Goal: Task Accomplishment & Management: Use online tool/utility

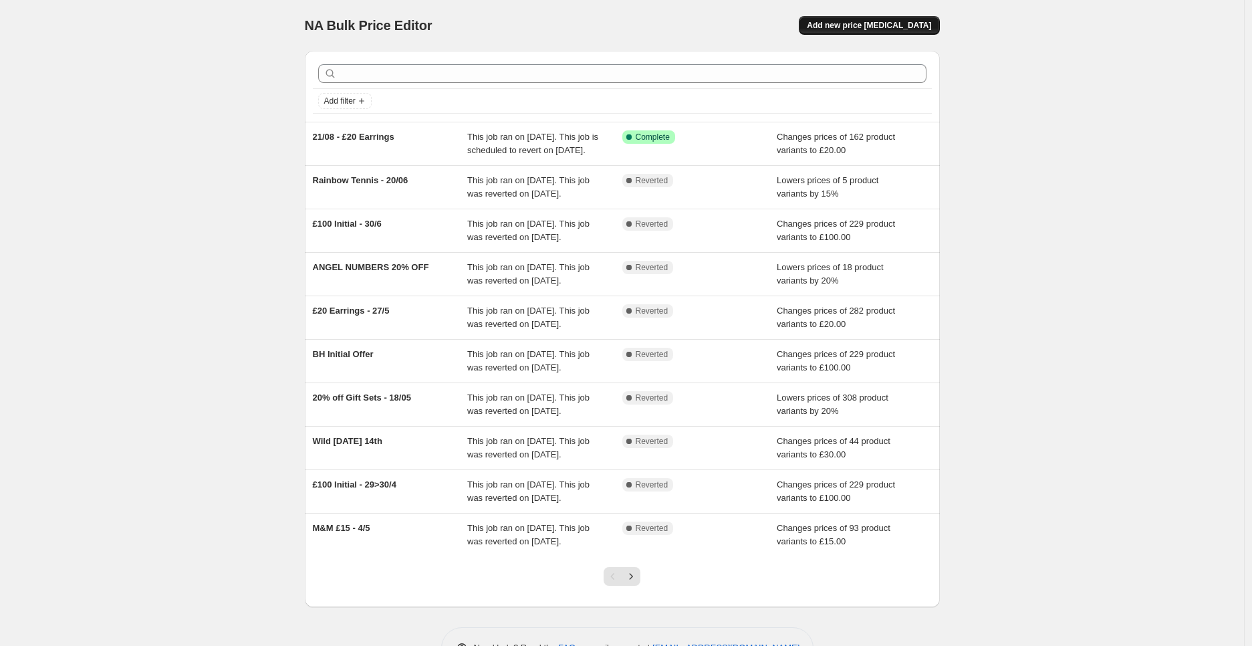
click at [904, 30] on span "Add new price [MEDICAL_DATA]" at bounding box center [869, 25] width 124 height 11
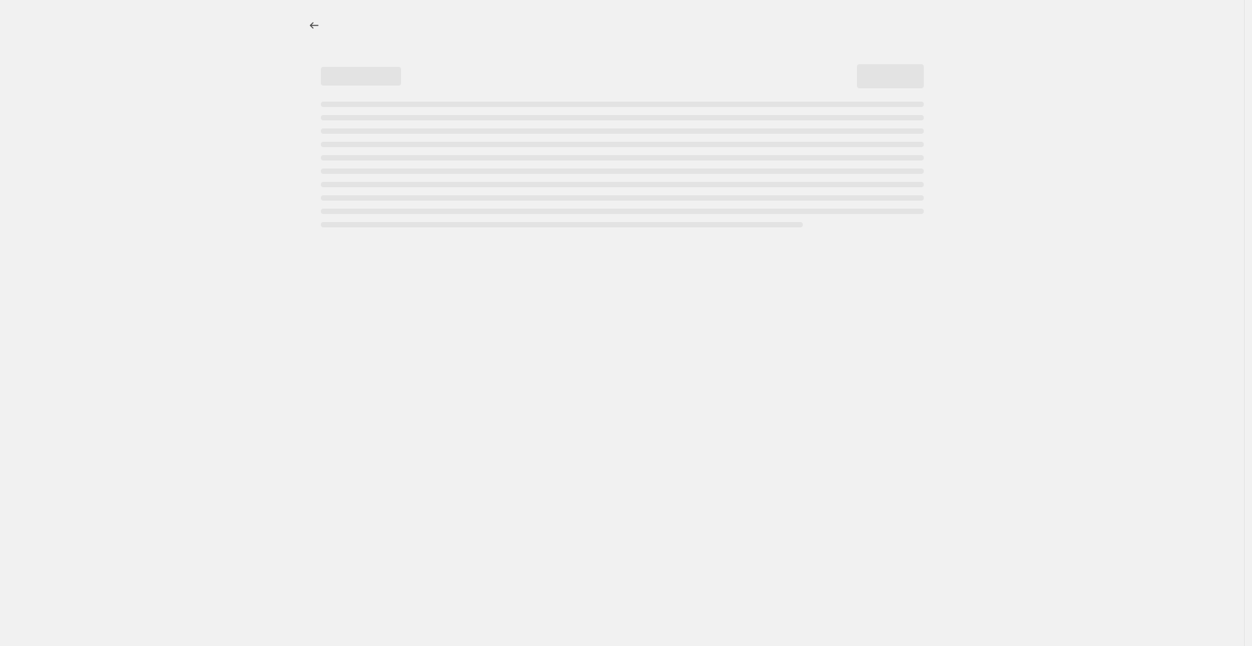
select select "percentage"
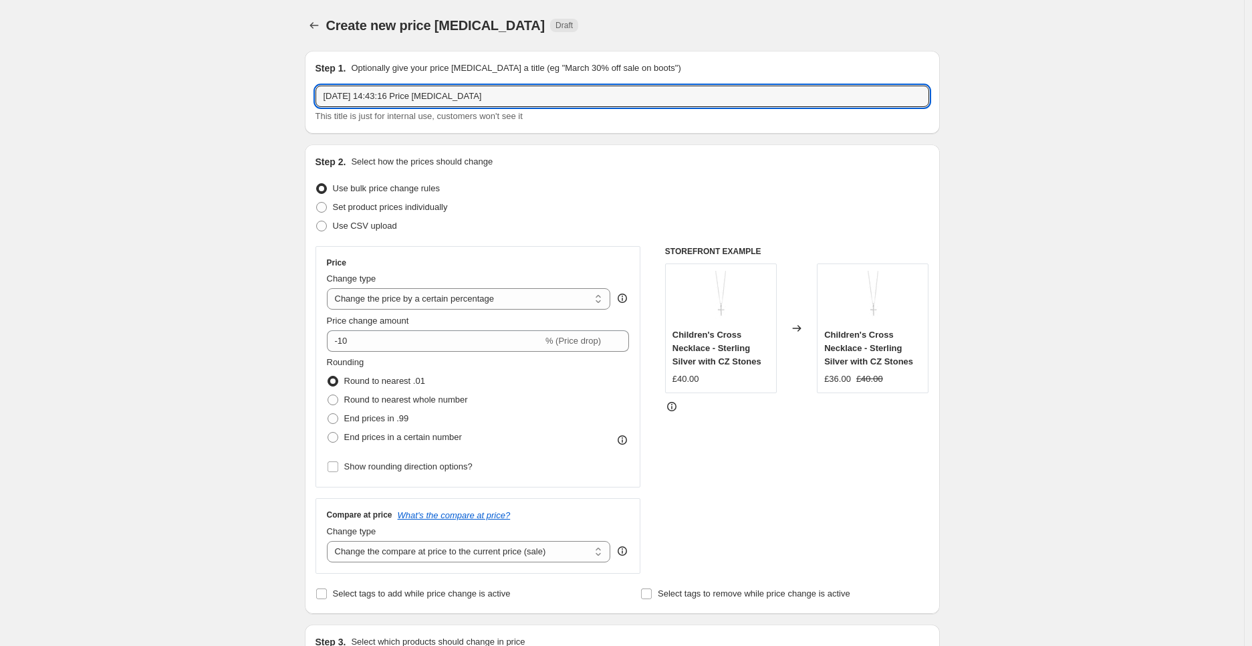
drag, startPoint x: 502, startPoint y: 94, endPoint x: 187, endPoint y: 78, distance: 315.2
click at [376, 94] on input "22>" at bounding box center [623, 96] width 614 height 21
type input "22>25/08 - £100 Initial Necklace Offer"
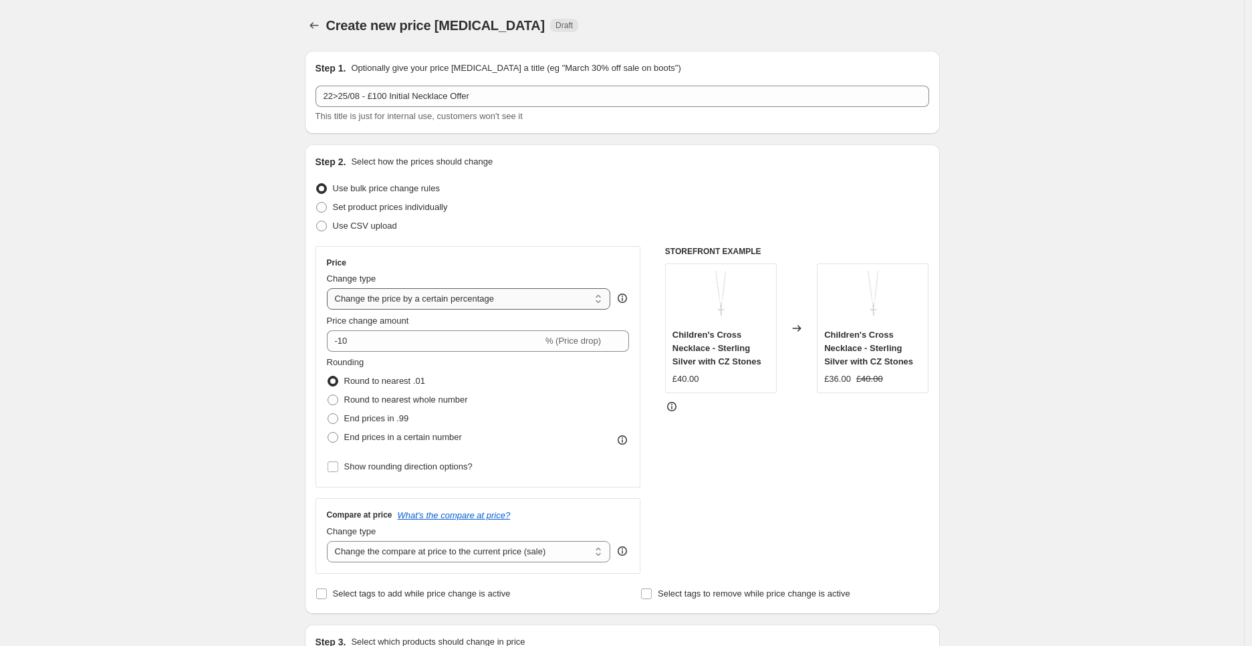
click at [502, 294] on select "Change the price to a certain amount Change the price by a certain amount Chang…" at bounding box center [469, 298] width 284 height 21
select select "to"
click at [330, 288] on select "Change the price to a certain amount Change the price by a certain amount Chang…" at bounding box center [469, 298] width 284 height 21
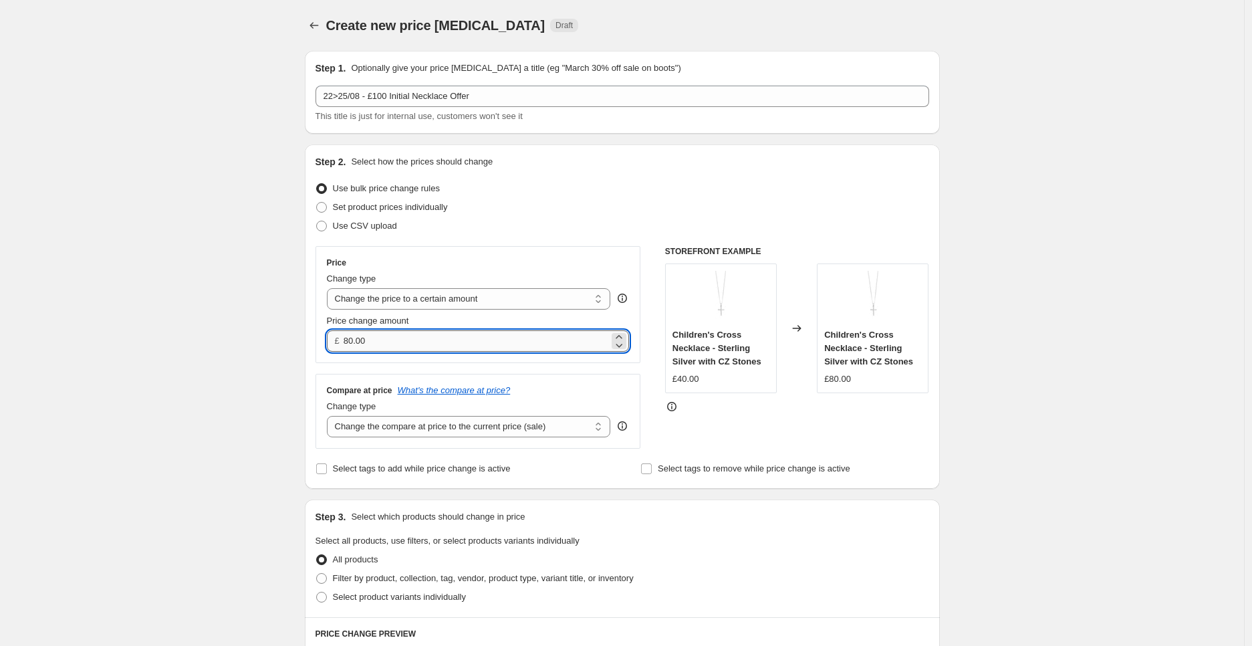
click at [400, 340] on input "80.00" at bounding box center [476, 340] width 265 height 21
type input "100.00"
click at [1067, 408] on div "Create new price [MEDICAL_DATA]. This page is ready Create new price [MEDICAL_D…" at bounding box center [622, 608] width 1244 height 1216
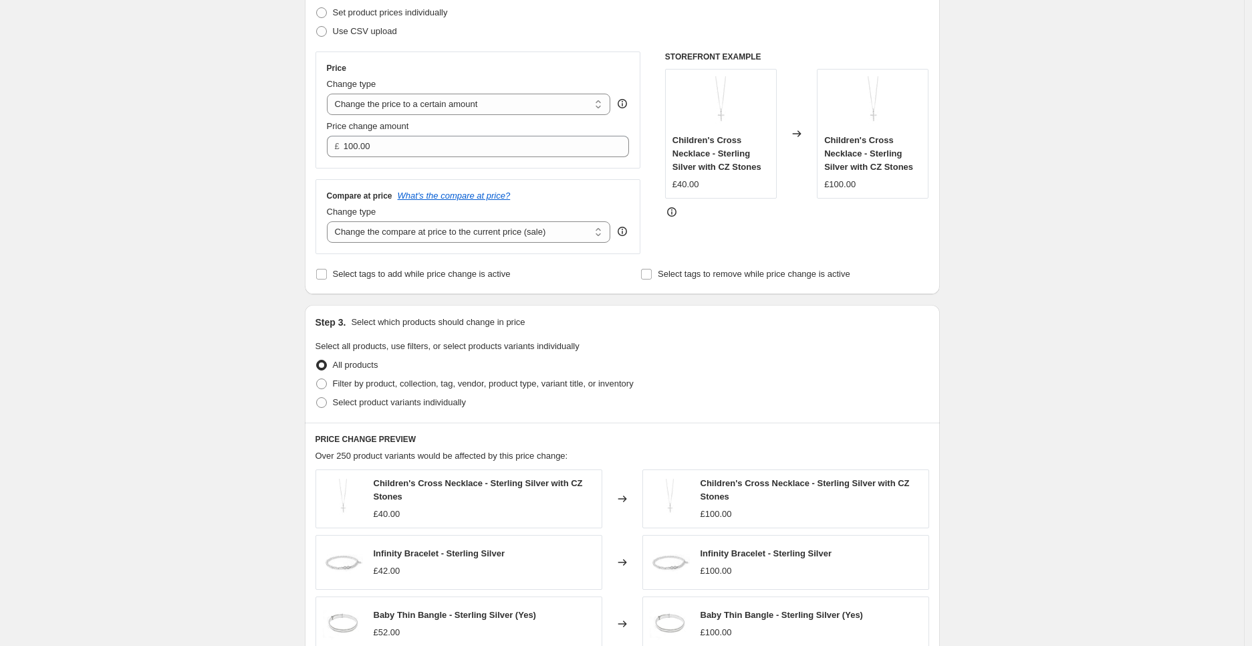
scroll to position [297, 0]
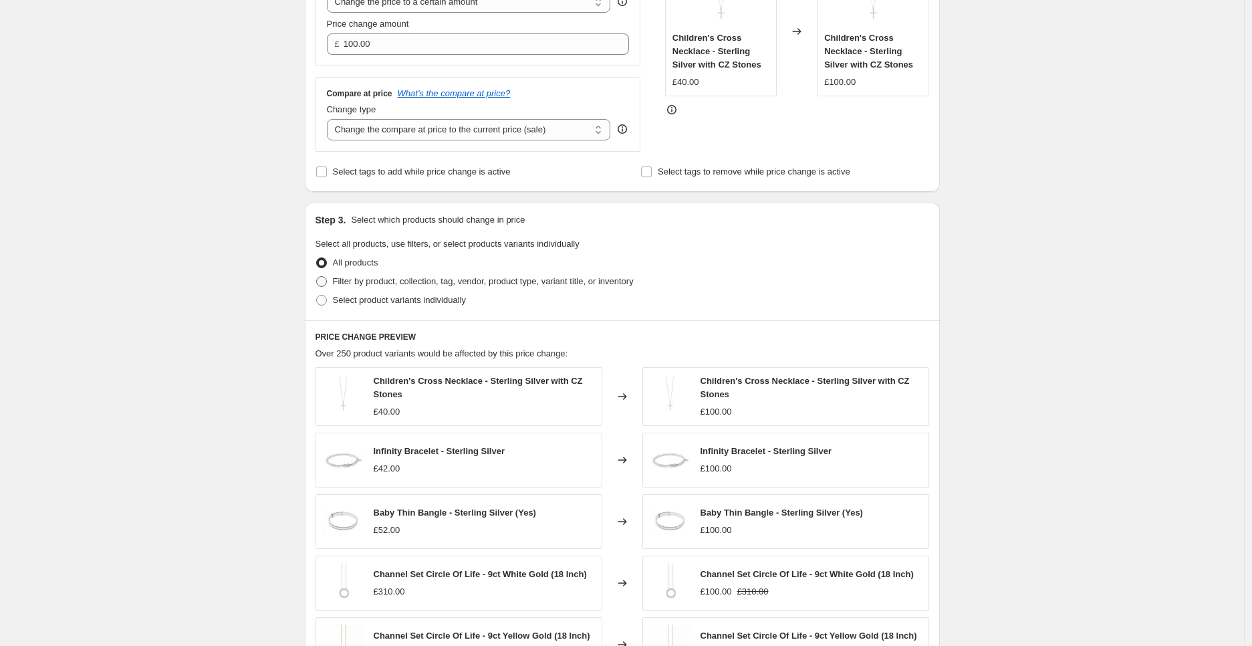
click at [469, 279] on span "Filter by product, collection, tag, vendor, product type, variant title, or inv…" at bounding box center [483, 281] width 301 height 10
click at [317, 277] on input "Filter by product, collection, tag, vendor, product type, variant title, or inv…" at bounding box center [316, 276] width 1 height 1
radio input "true"
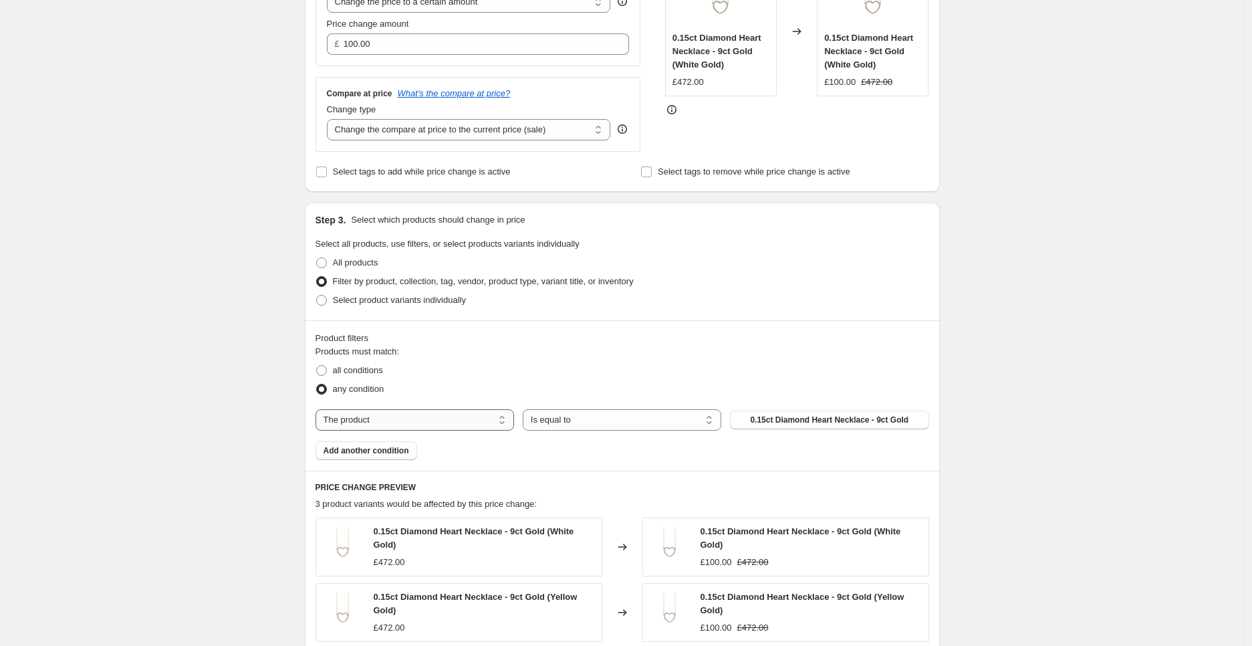
click at [475, 420] on select "The product The product's collection The product's tag The product's vendor The…" at bounding box center [415, 419] width 199 height 21
select select "collection"
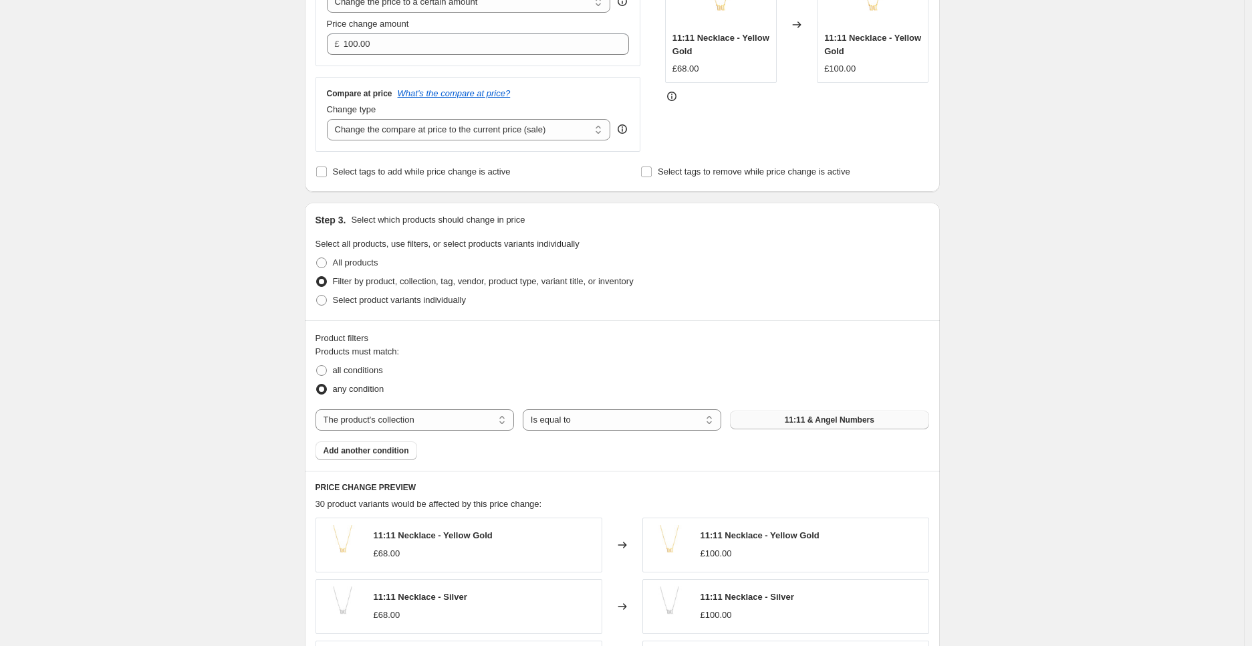
click at [854, 421] on span "11:11 & Angel Numbers" at bounding box center [830, 419] width 90 height 11
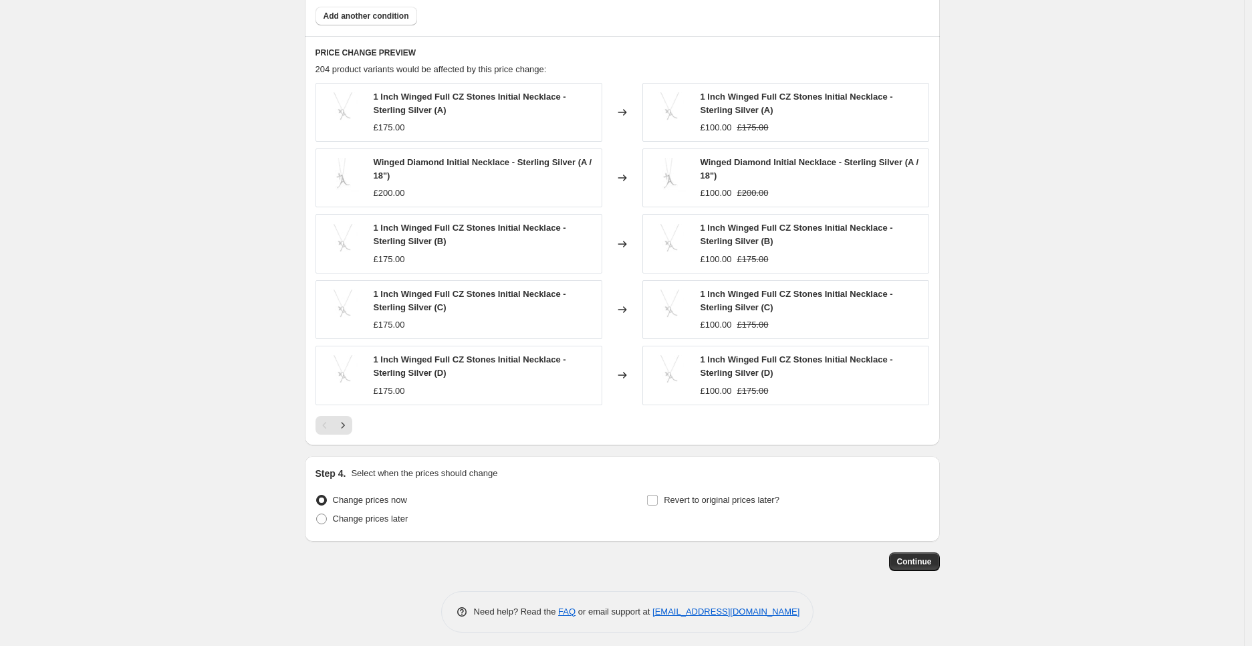
scroll to position [739, 0]
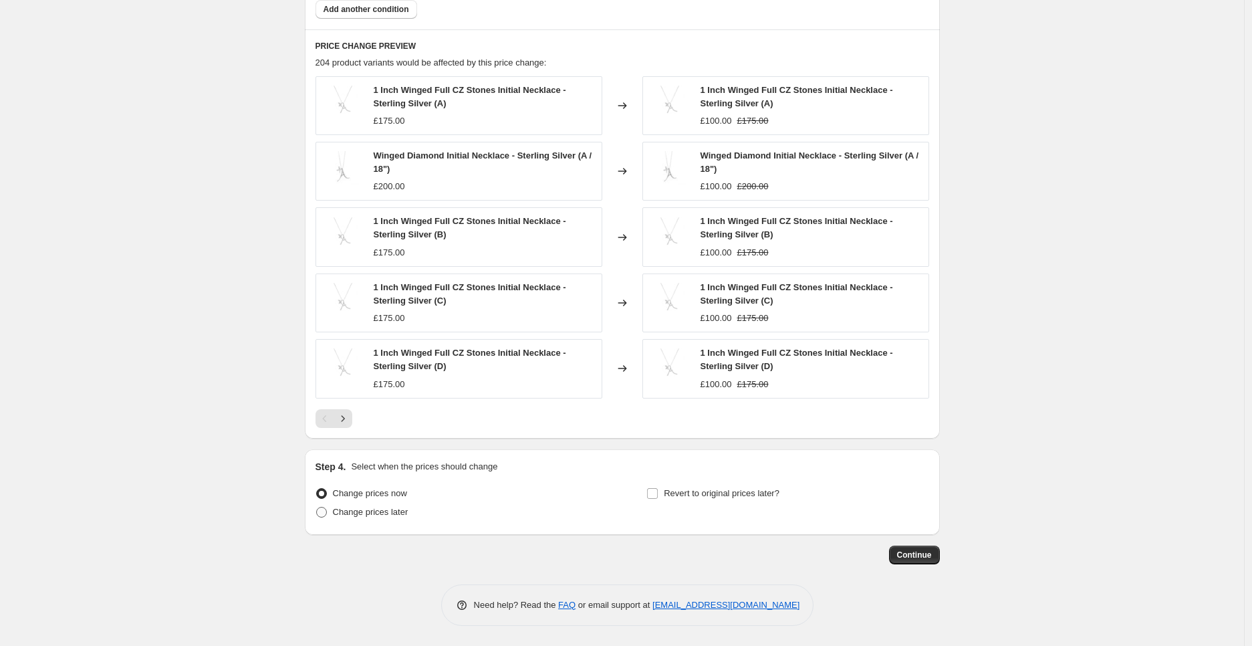
click at [406, 514] on span "Change prices later" at bounding box center [371, 512] width 76 height 10
click at [317, 507] on input "Change prices later" at bounding box center [316, 507] width 1 height 1
radio input "true"
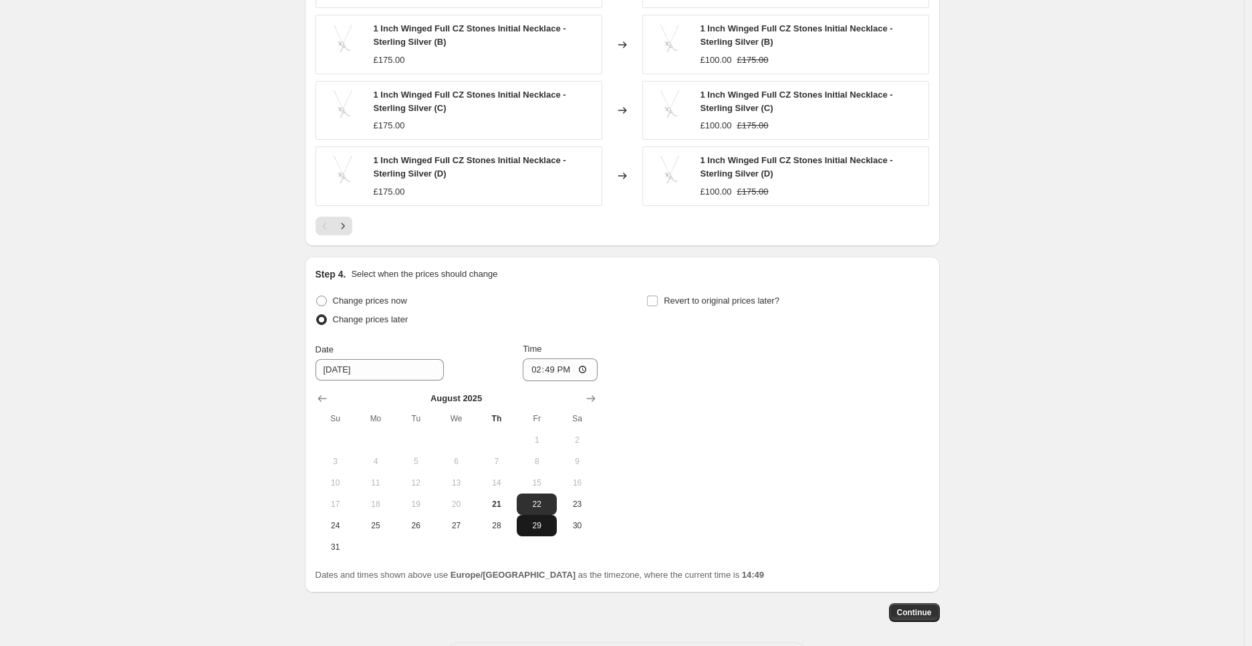
scroll to position [989, 0]
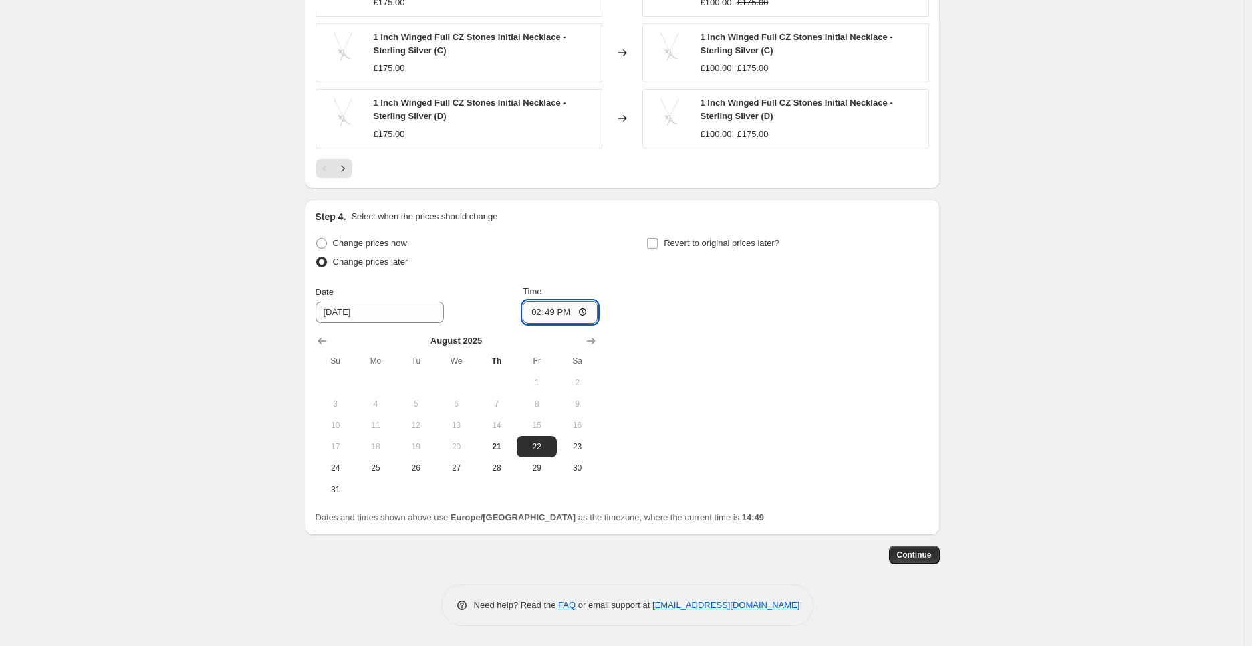
click at [586, 310] on input "14:49" at bounding box center [560, 312] width 75 height 23
click at [492, 449] on span "21" at bounding box center [496, 446] width 29 height 11
type input "[DATE]"
click at [580, 313] on input "14:49" at bounding box center [560, 312] width 75 height 23
type input "23:58"
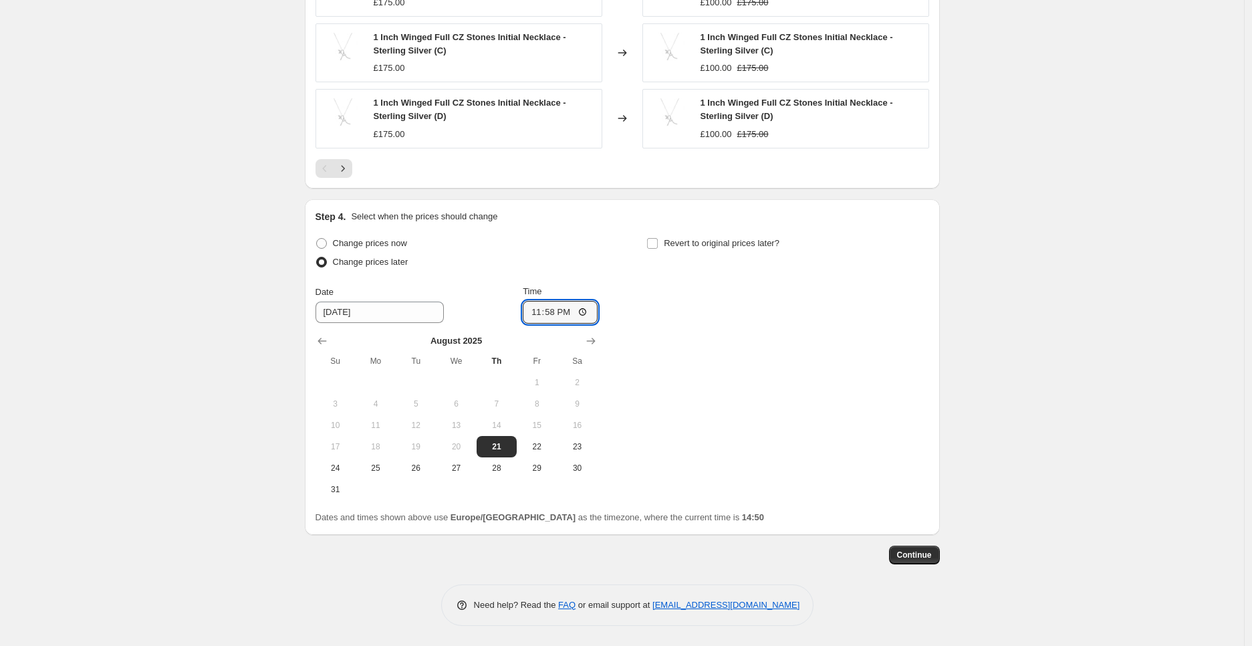
click at [717, 378] on div "Change prices now Change prices later Date [DATE] Time 23:58 [DATE] Su Mo Tu We…" at bounding box center [623, 367] width 614 height 266
click at [685, 241] on span "Revert to original prices later?" at bounding box center [722, 243] width 116 height 10
click at [658, 241] on input "Revert to original prices later?" at bounding box center [652, 243] width 11 height 11
checkbox input "true"
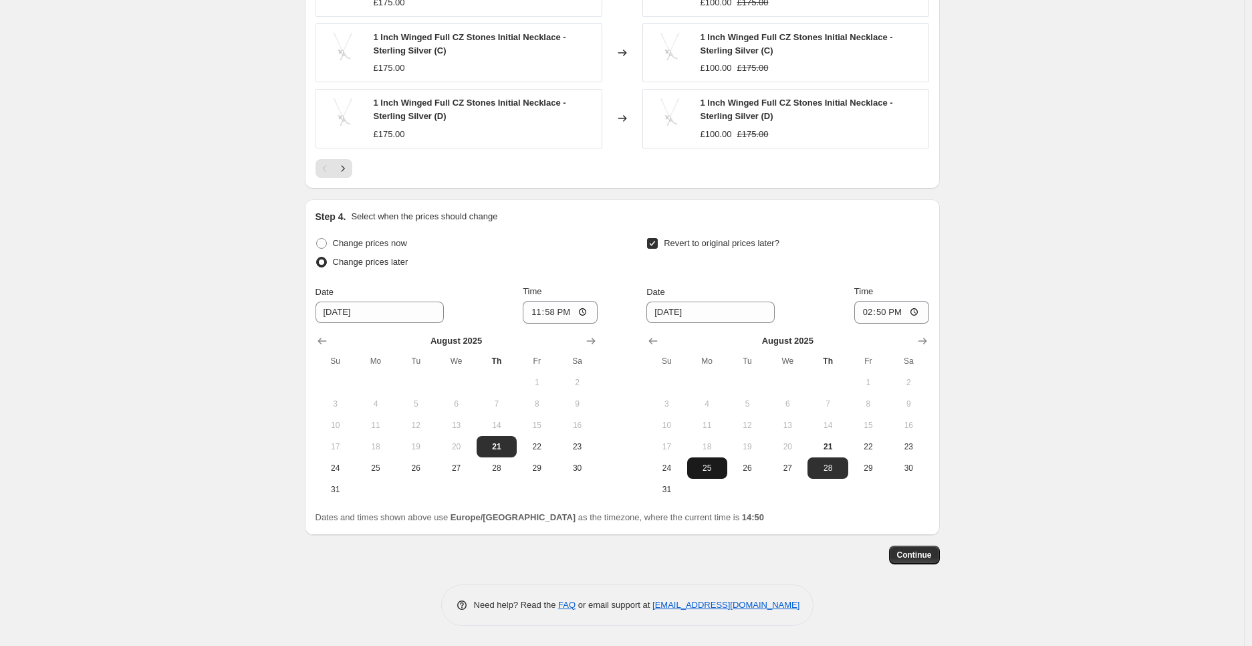
click at [717, 470] on span "25" at bounding box center [707, 468] width 29 height 11
type input "[DATE]"
click at [917, 312] on input "14:50" at bounding box center [891, 312] width 75 height 23
type input "23:59"
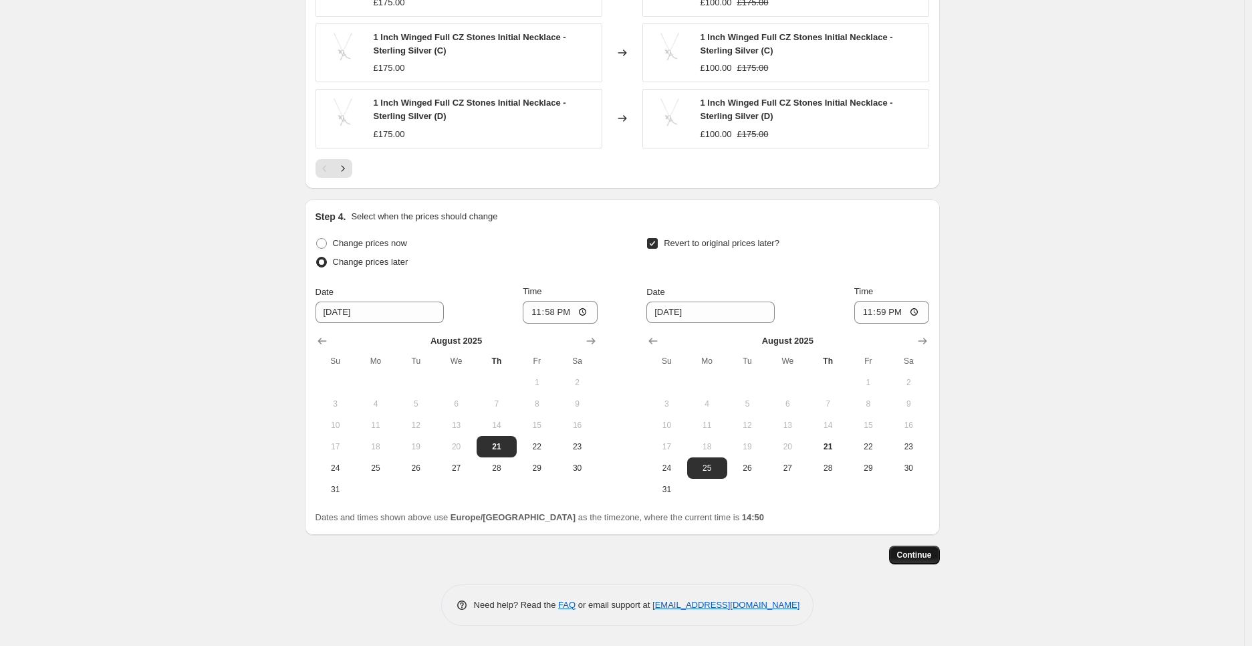
click at [919, 551] on span "Continue" at bounding box center [914, 555] width 35 height 11
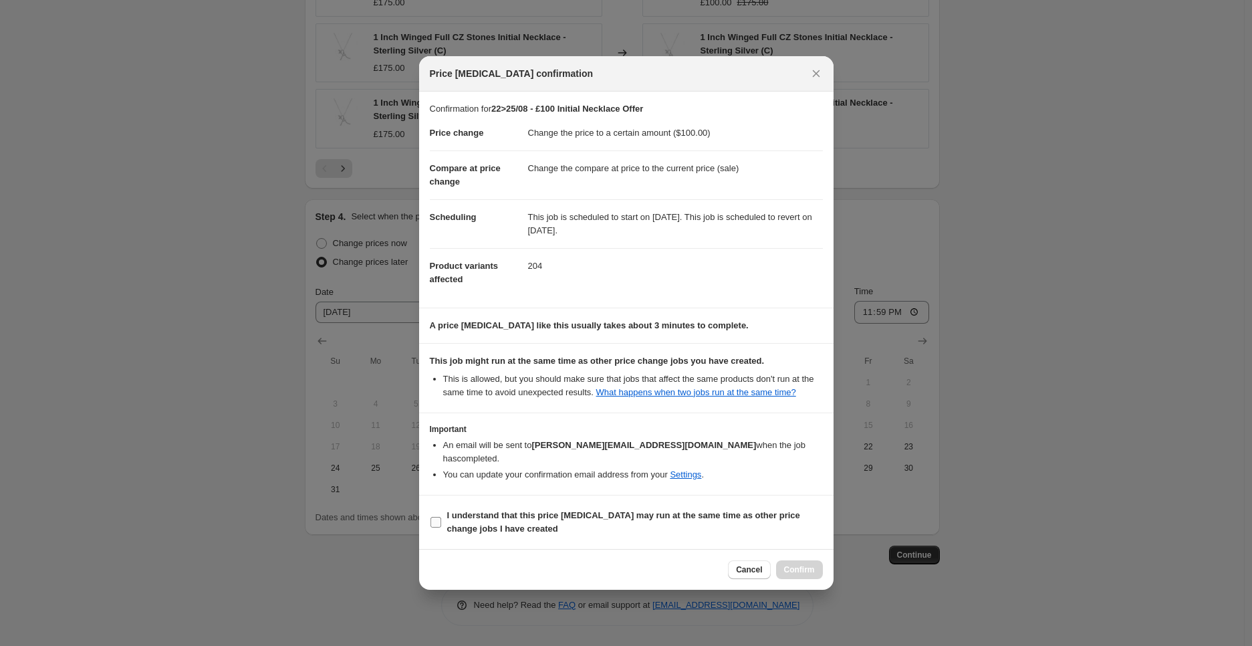
click at [658, 510] on b "I understand that this price [MEDICAL_DATA] may run at the same time as other p…" at bounding box center [623, 521] width 353 height 23
click at [441, 517] on input "I understand that this price [MEDICAL_DATA] may run at the same time as other p…" at bounding box center [436, 522] width 11 height 11
checkbox input "true"
click at [804, 567] on span "Confirm" at bounding box center [799, 569] width 31 height 11
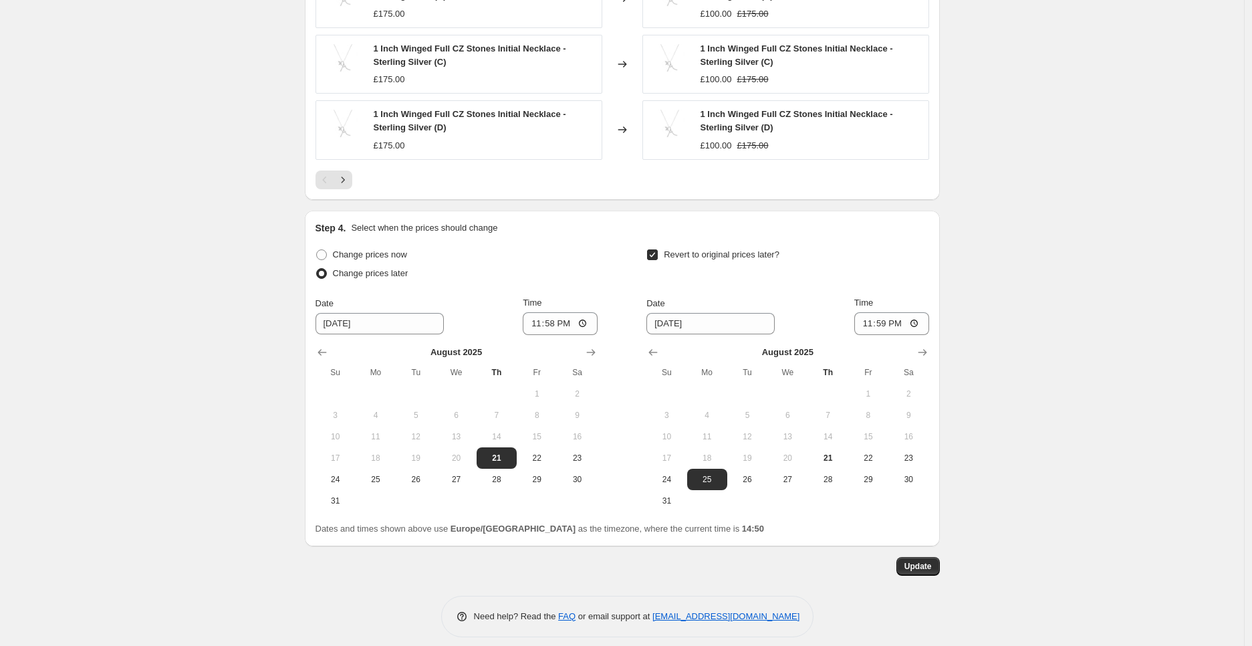
scroll to position [1071, 0]
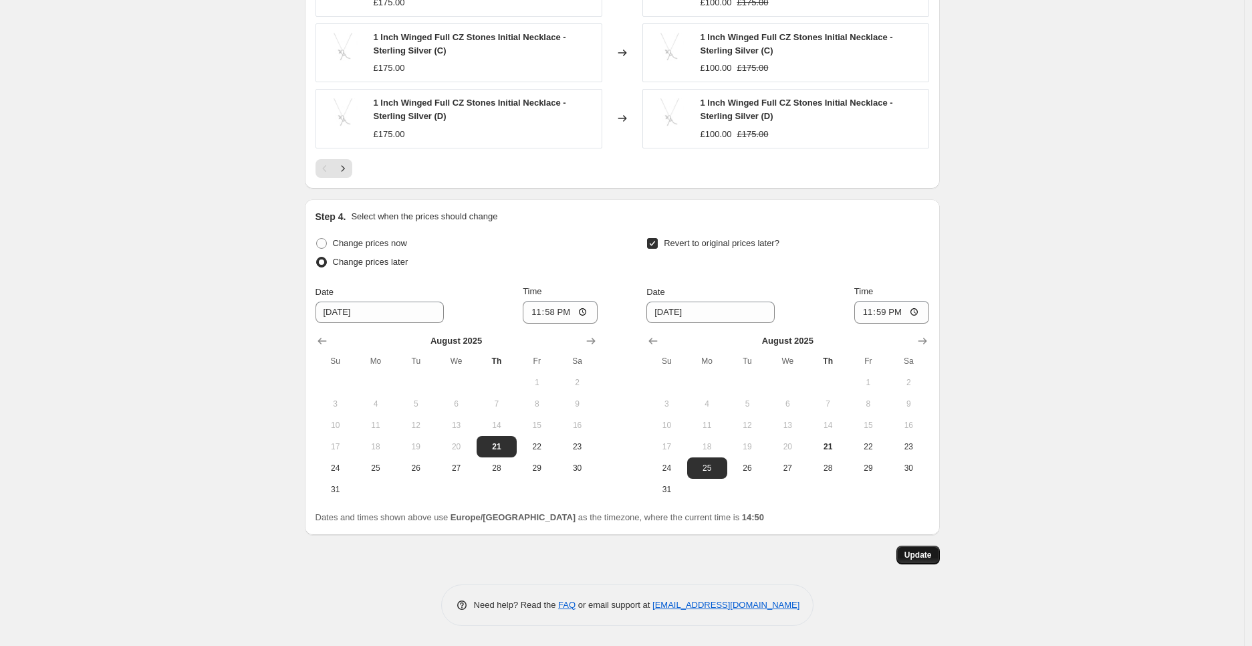
click at [937, 554] on button "Update" at bounding box center [917, 554] width 43 height 19
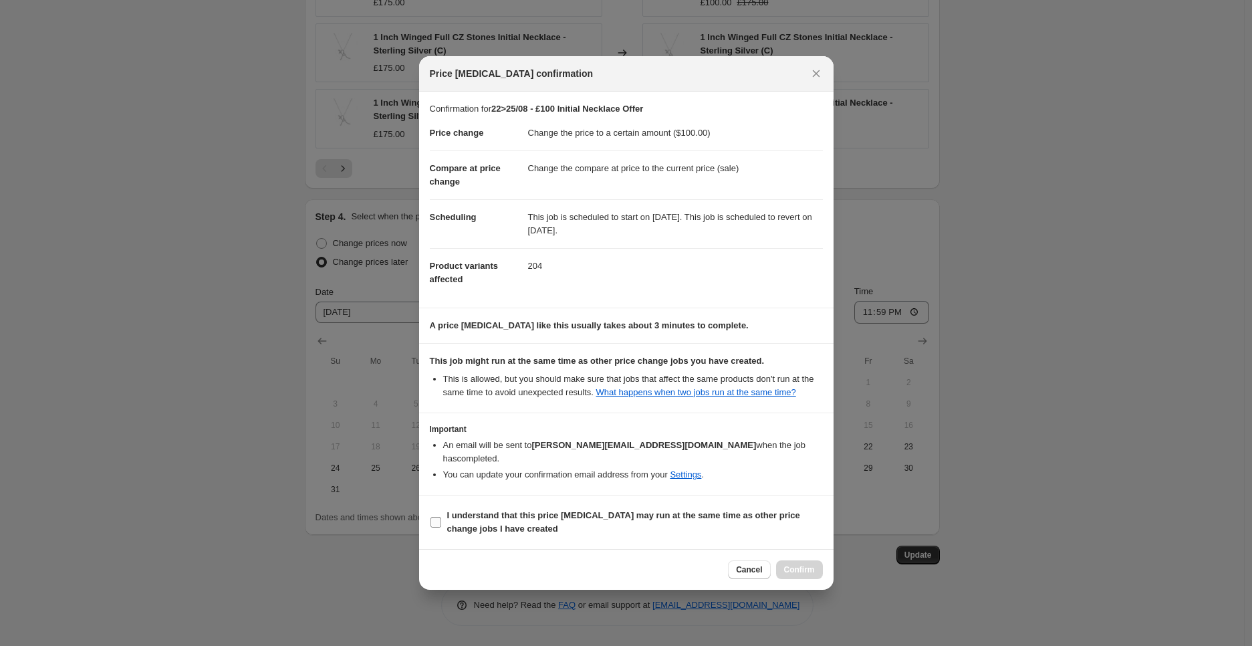
click at [529, 510] on b "I understand that this price [MEDICAL_DATA] may run at the same time as other p…" at bounding box center [623, 521] width 353 height 23
click at [441, 517] on input "I understand that this price [MEDICAL_DATA] may run at the same time as other p…" at bounding box center [436, 522] width 11 height 11
checkbox input "true"
click at [824, 569] on div "Cancel Confirm" at bounding box center [626, 569] width 414 height 41
click at [776, 562] on div "Cancel Confirm" at bounding box center [775, 569] width 94 height 19
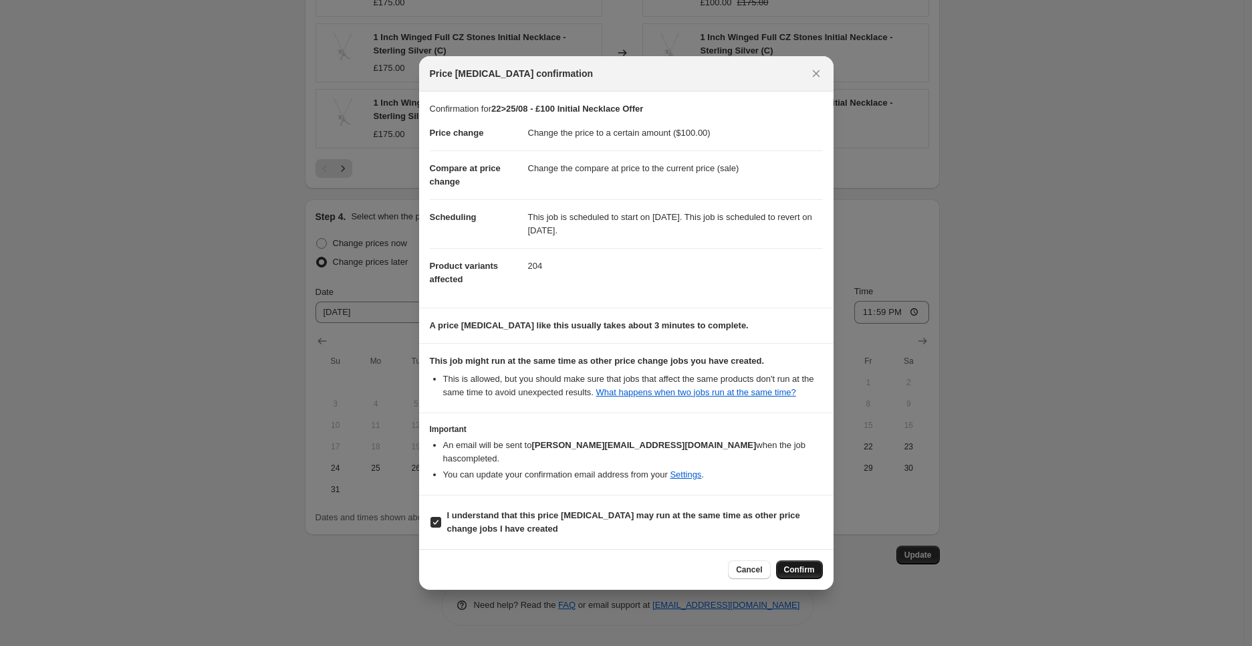
click at [802, 564] on span "Confirm" at bounding box center [799, 569] width 31 height 11
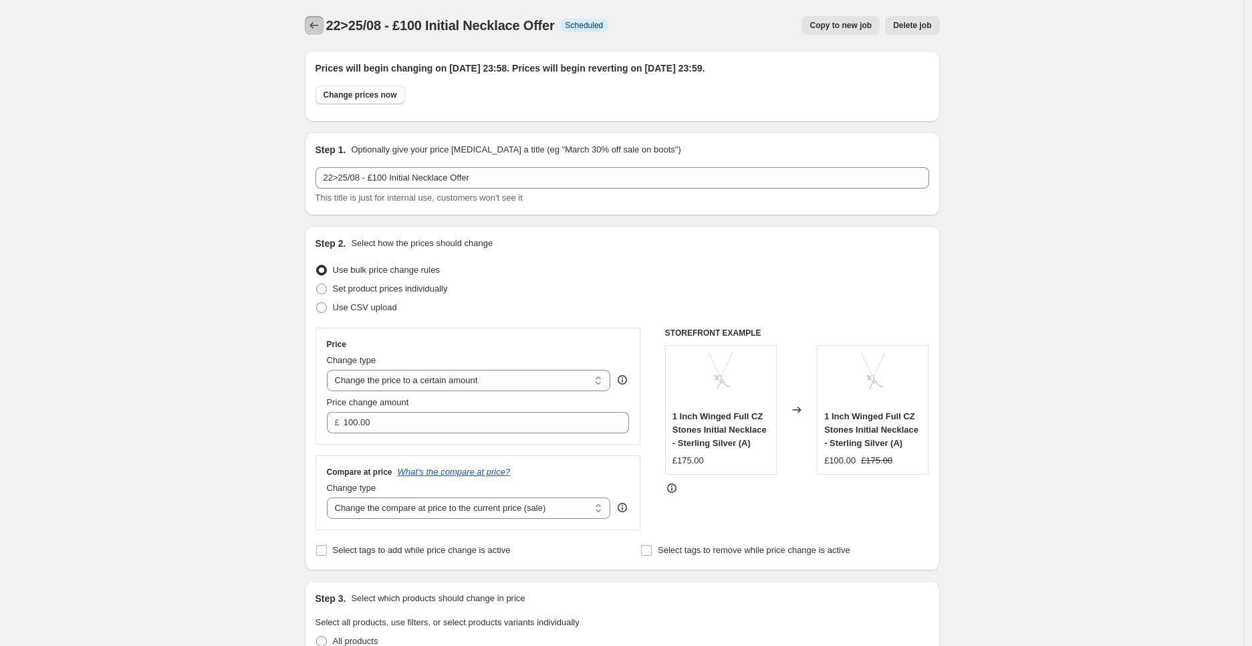
click at [324, 28] on button "Price change jobs" at bounding box center [314, 25] width 19 height 19
